Goal: Task Accomplishment & Management: Use online tool/utility

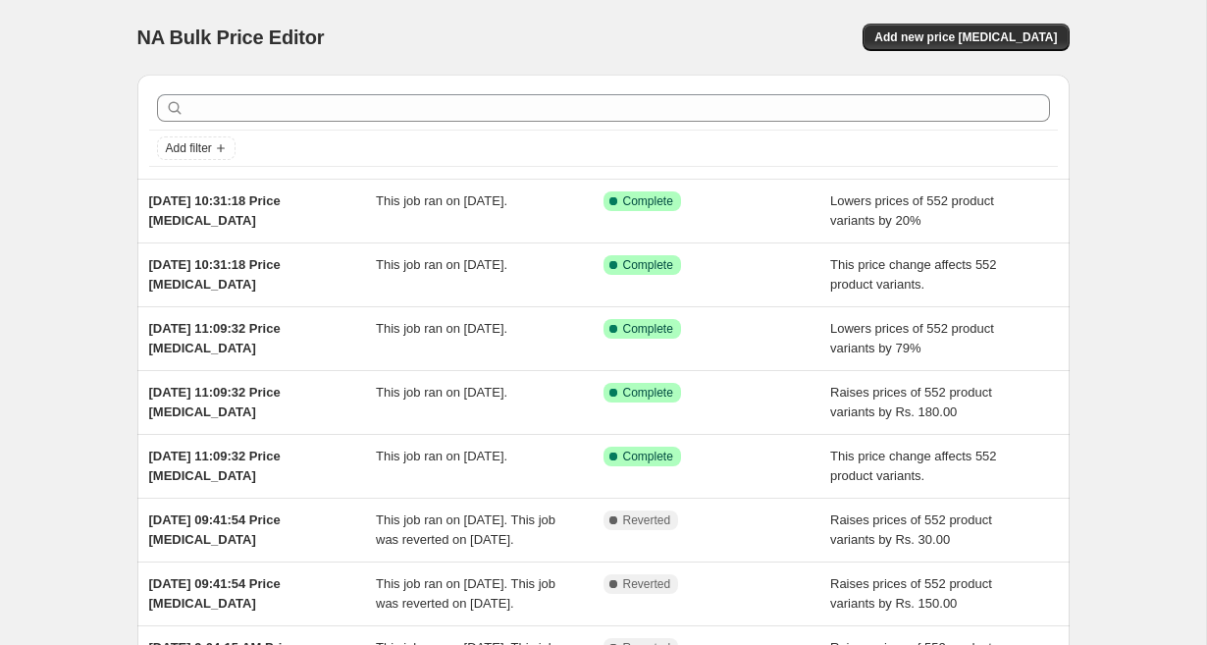
click at [887, 42] on div "Add new price [MEDICAL_DATA]" at bounding box center [835, 37] width 468 height 27
click at [922, 40] on span "Add new price [MEDICAL_DATA]" at bounding box center [965, 37] width 182 height 16
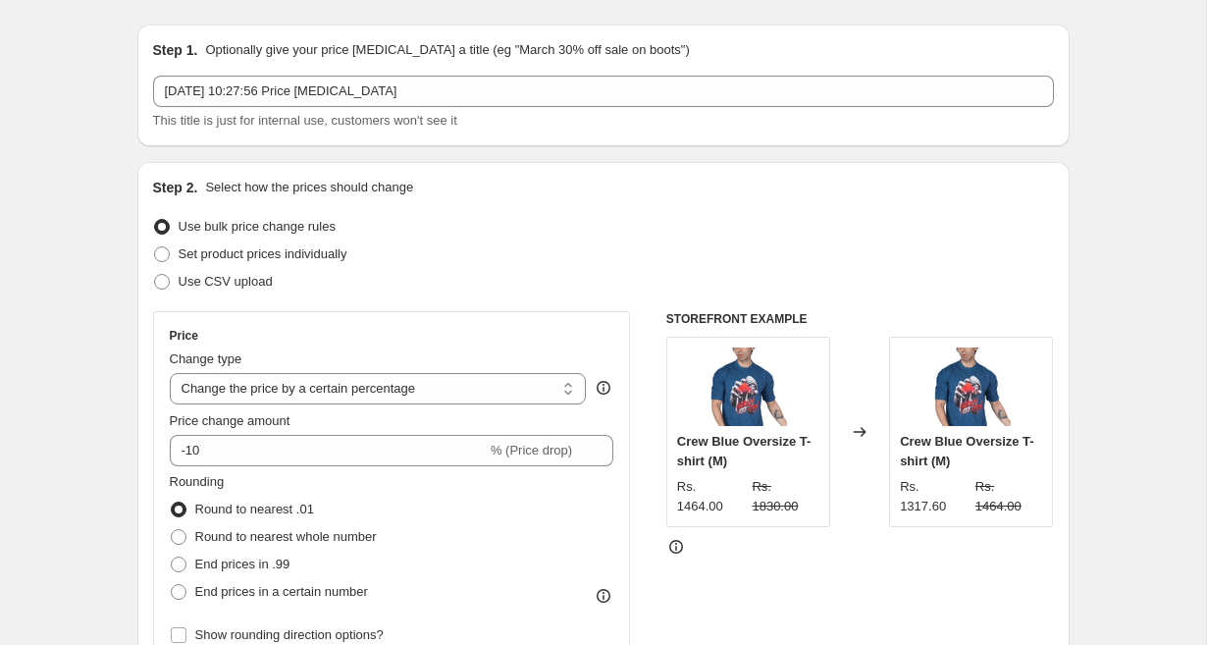
scroll to position [63, 0]
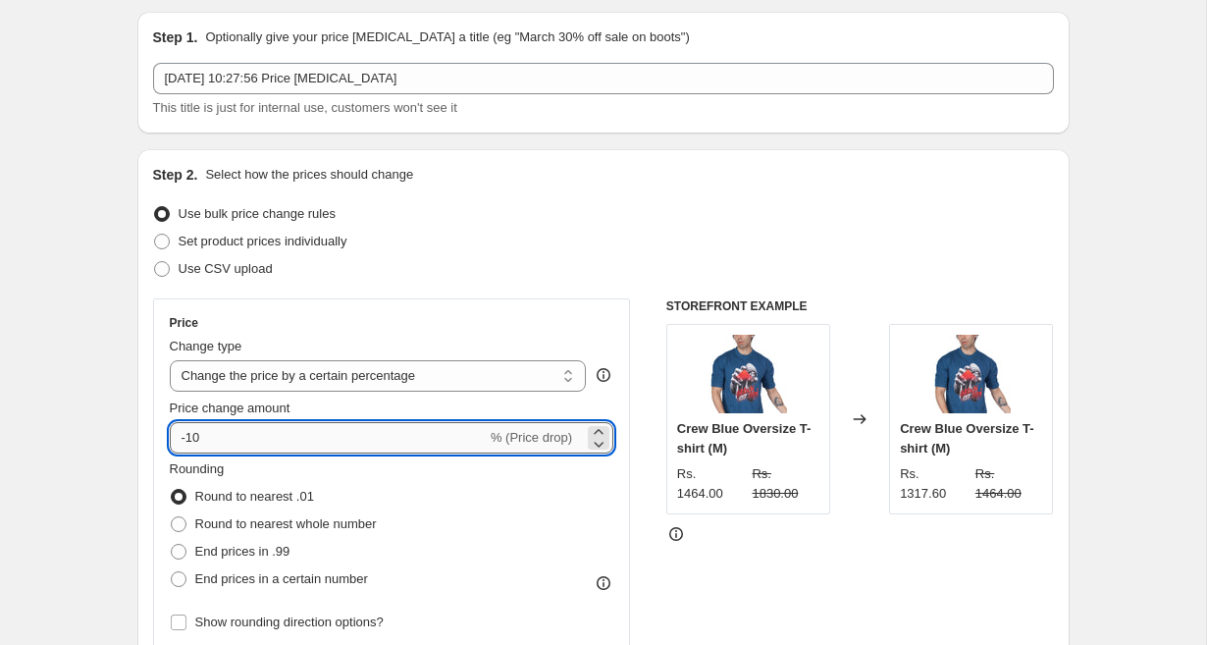
click at [310, 446] on input "-10" at bounding box center [328, 437] width 317 height 31
click at [338, 372] on select "Change the price to a certain amount Change the price by a certain amount Chang…" at bounding box center [378, 375] width 417 height 31
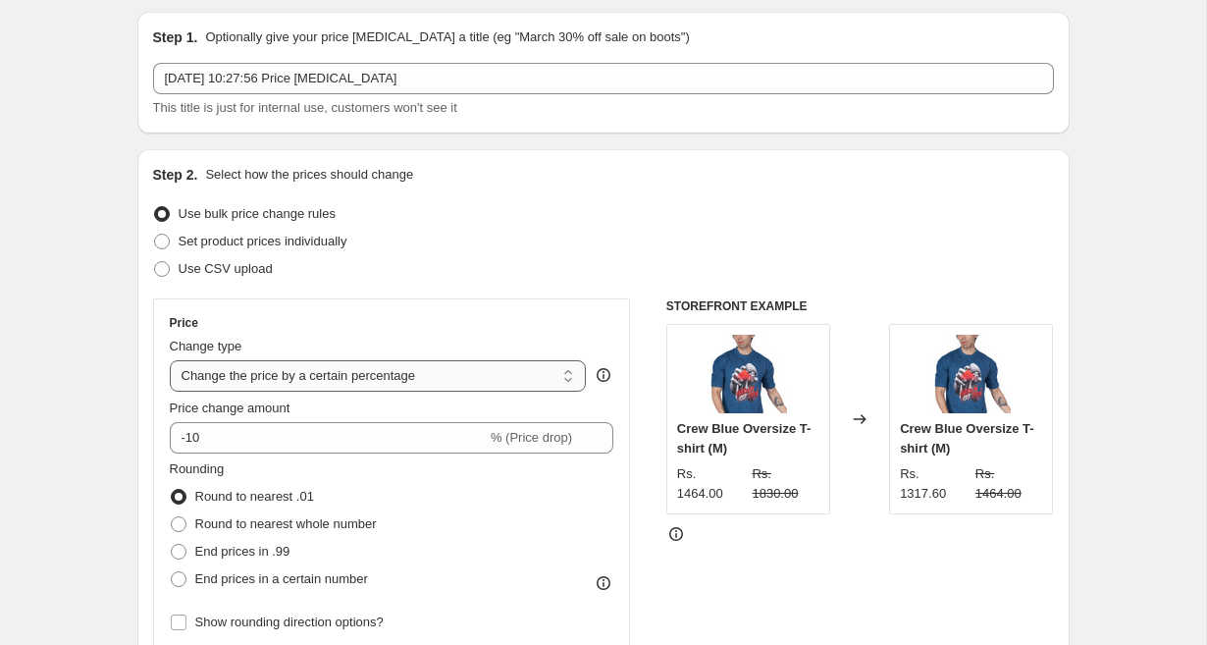
select select "to"
click at [170, 360] on select "Change the price to a certain amount Change the price by a certain amount Chang…" at bounding box center [378, 375] width 417 height 31
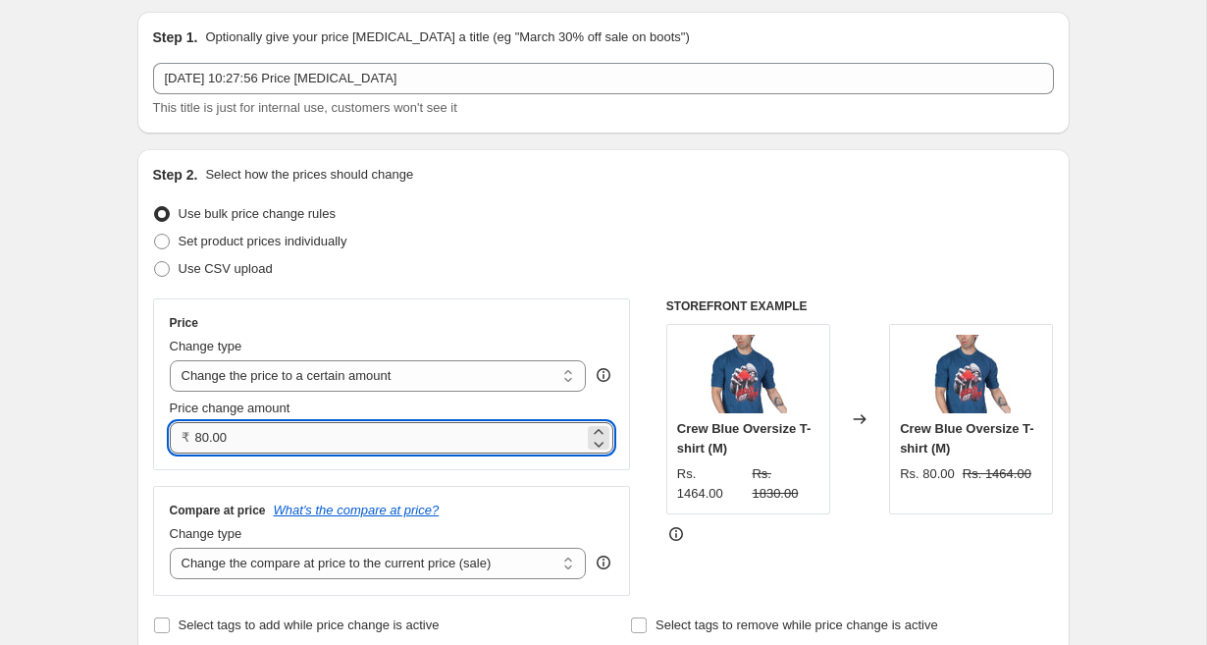
click at [301, 431] on input "80.00" at bounding box center [390, 437] width 390 height 31
type input "8"
type input "786.00"
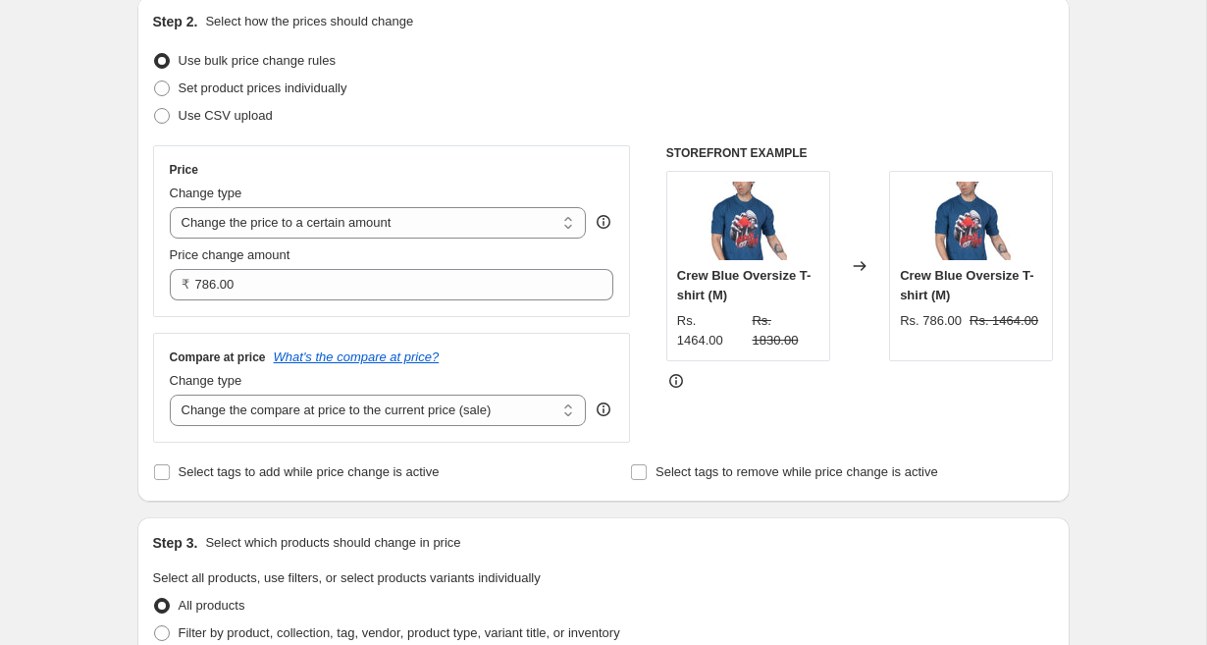
scroll to position [217, 0]
click at [199, 416] on select "Change the compare at price to the current price (sale) Change the compare at p…" at bounding box center [378, 408] width 417 height 31
select select "no_change"
click at [170, 393] on select "Change the compare at price to the current price (sale) Change the compare at p…" at bounding box center [378, 408] width 417 height 31
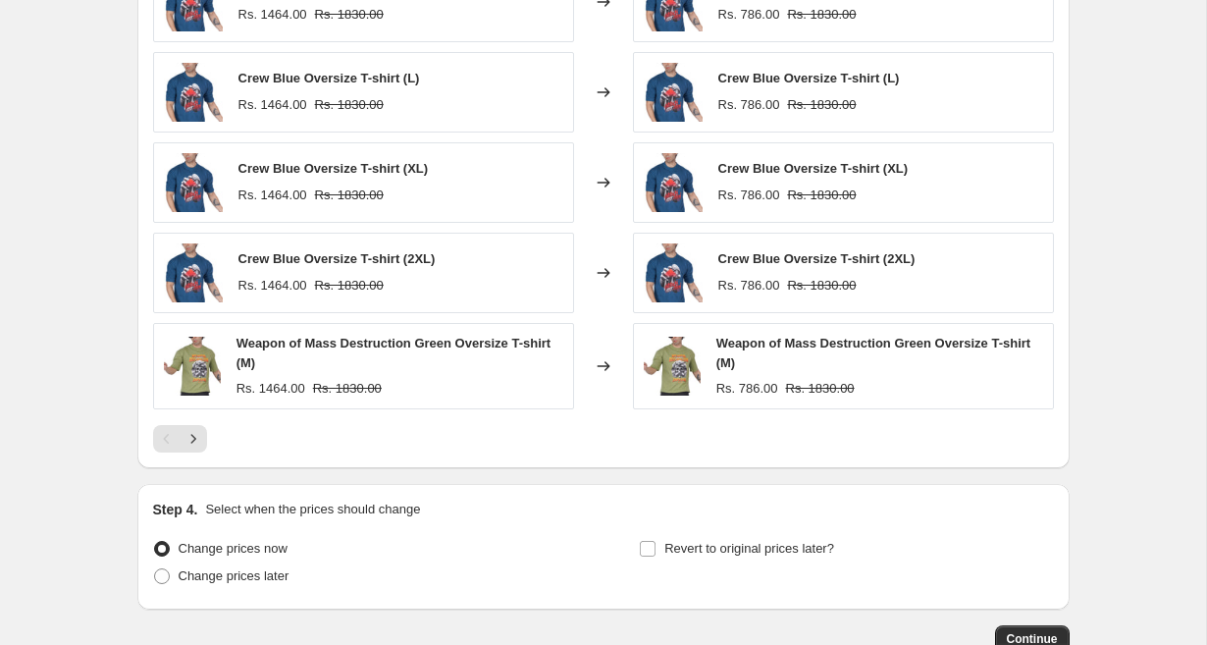
scroll to position [1094, 0]
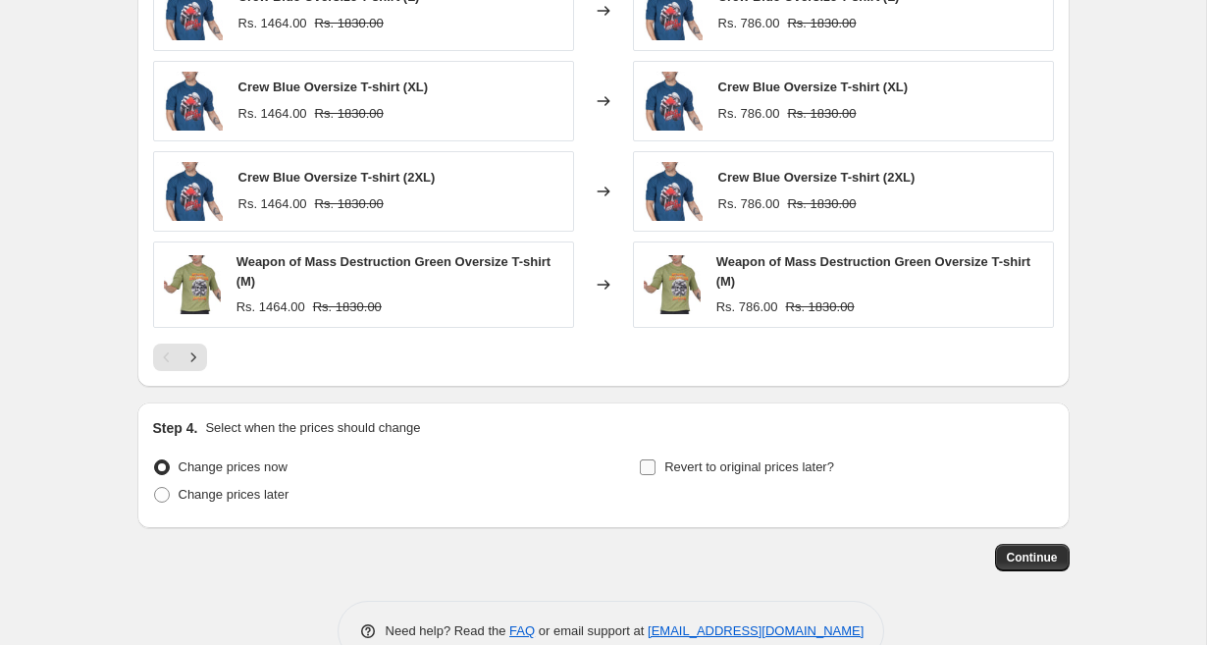
click at [650, 470] on input "Revert to original prices later?" at bounding box center [648, 467] width 16 height 16
checkbox input "true"
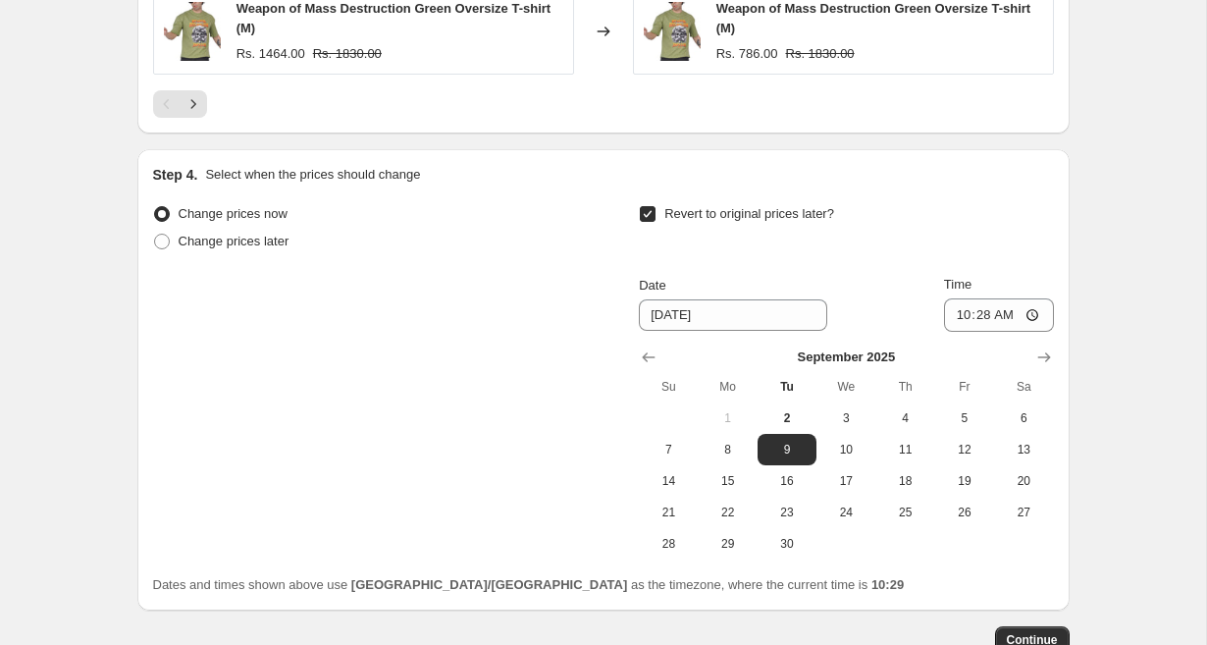
scroll to position [1348, 0]
click at [729, 454] on span "8" at bounding box center [727, 449] width 43 height 16
type input "[DATE]"
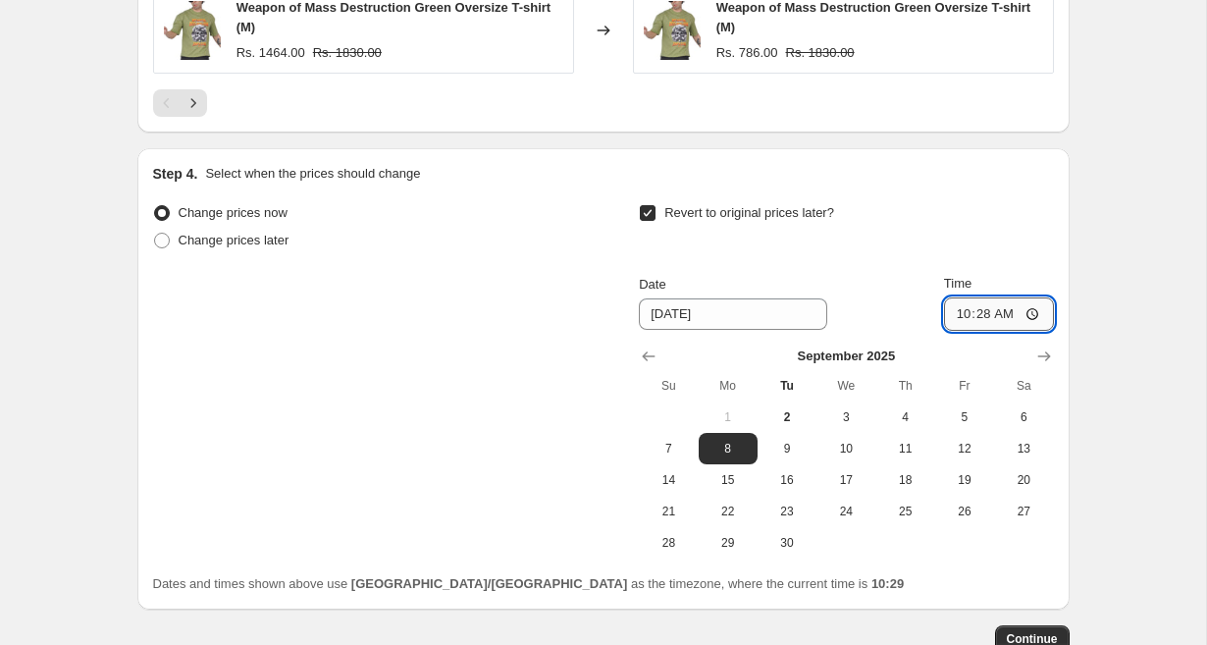
click at [1034, 321] on input "10:28" at bounding box center [999, 313] width 110 height 33
type input "10:00"
click at [1046, 638] on span "Continue" at bounding box center [1032, 639] width 51 height 16
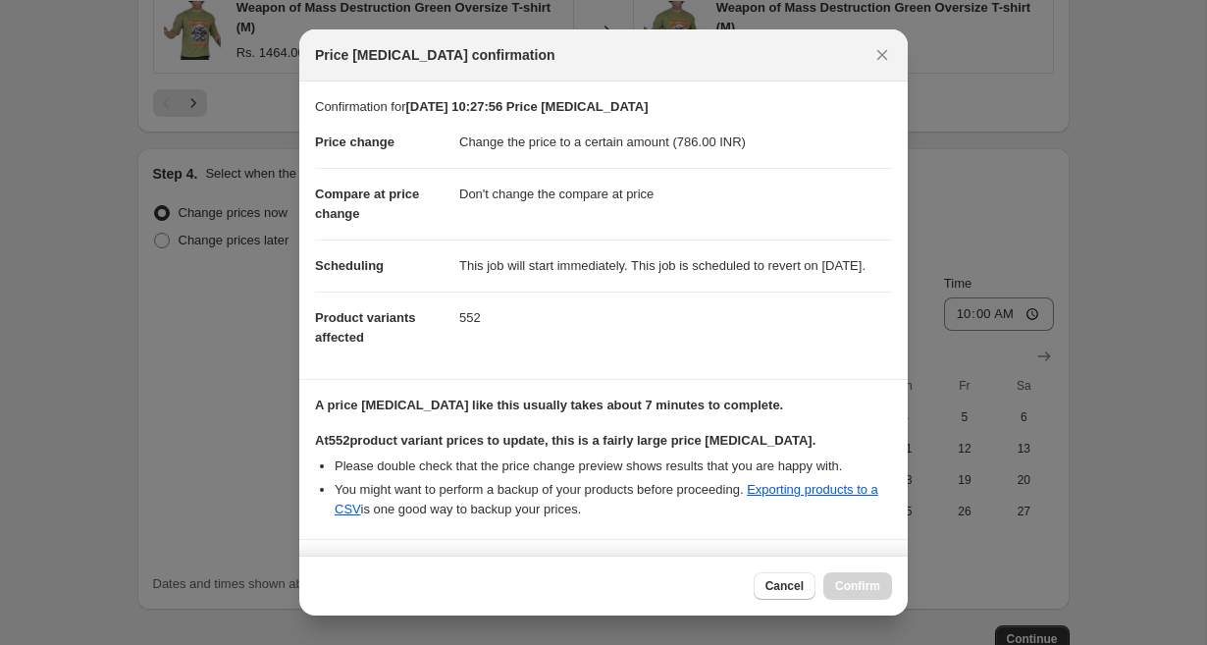
scroll to position [188, 0]
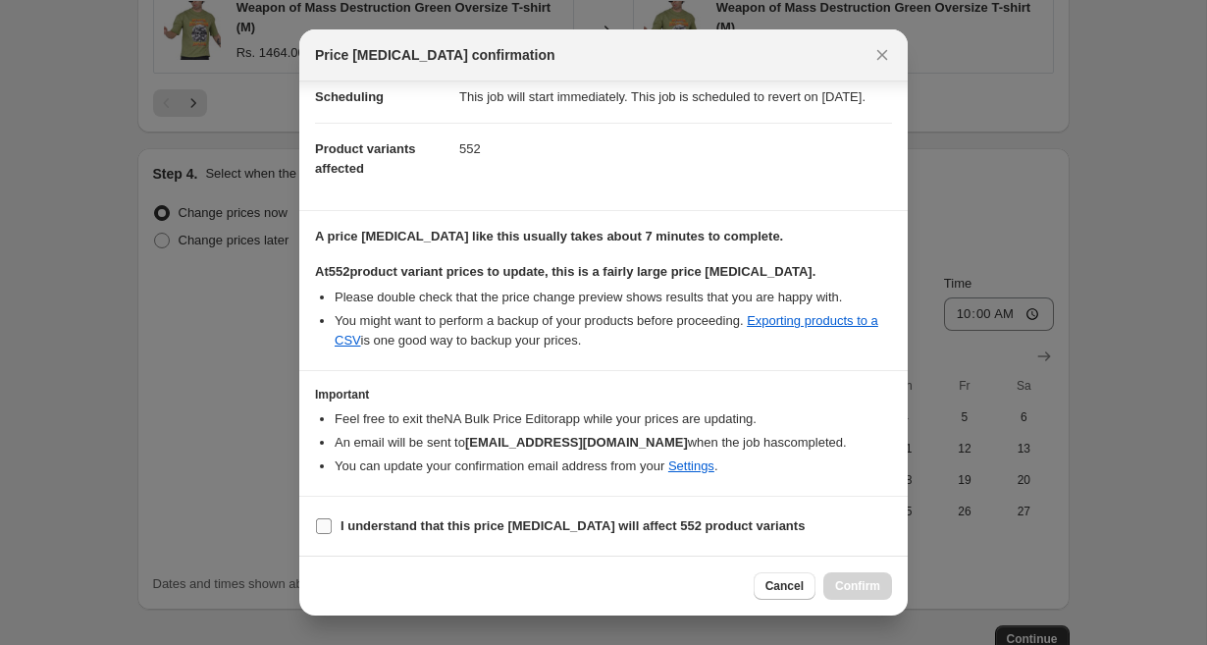
click at [321, 522] on input "I understand that this price [MEDICAL_DATA] will affect 552 product variants" at bounding box center [324, 526] width 16 height 16
checkbox input "true"
click at [838, 579] on span "Confirm" at bounding box center [857, 586] width 45 height 16
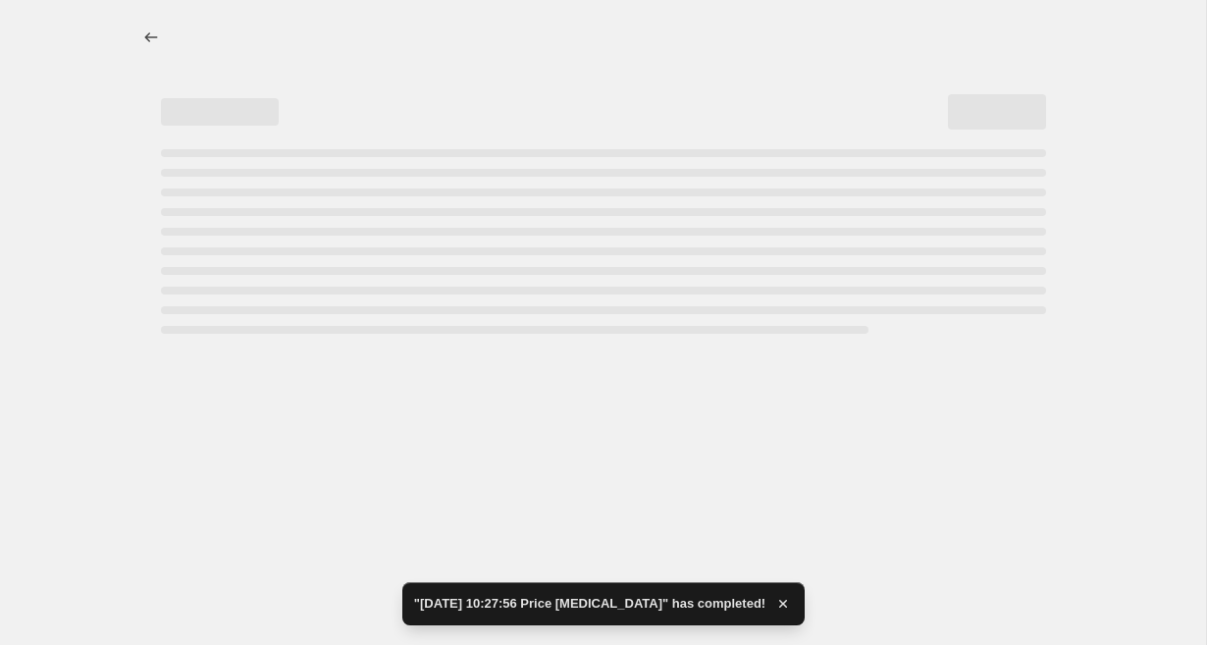
select select "no_change"
